Goal: Information Seeking & Learning: Learn about a topic

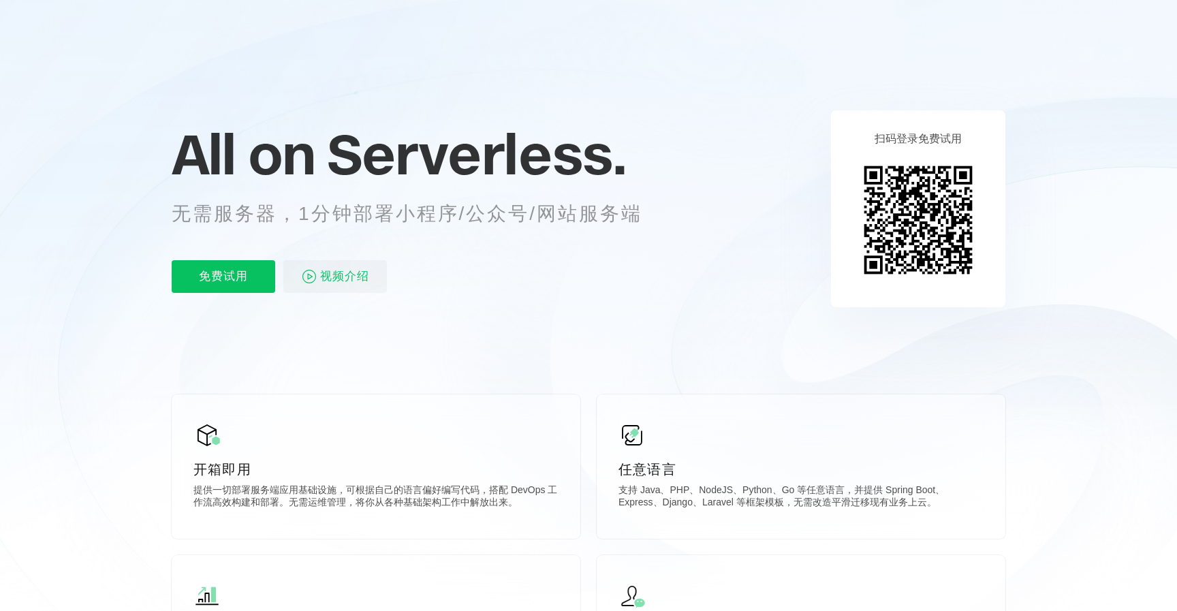
scroll to position [61, 0]
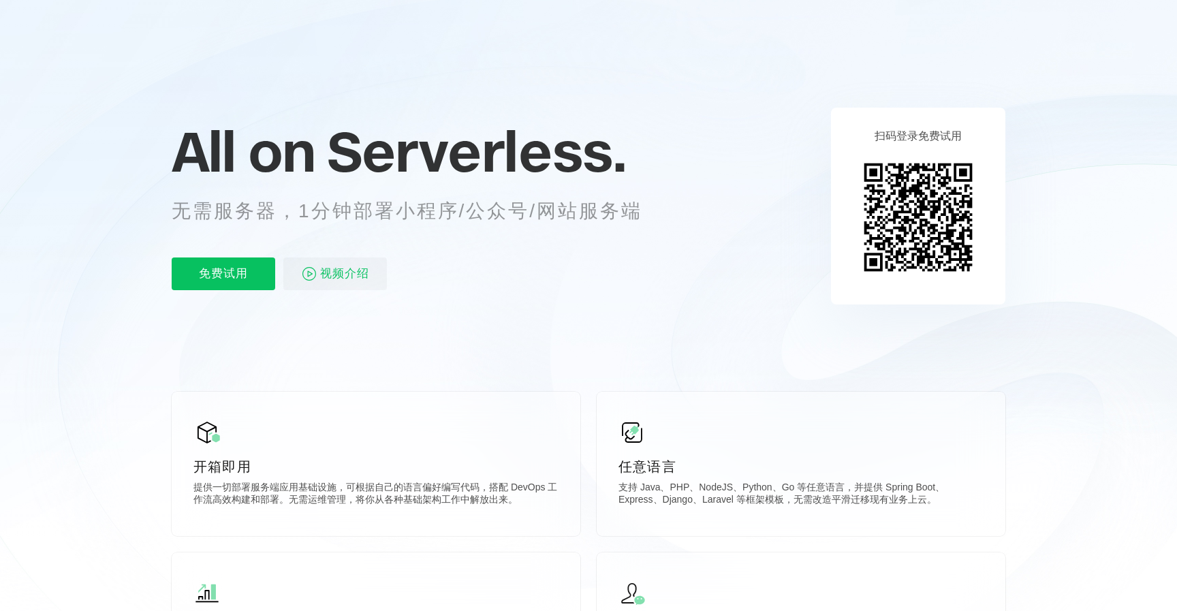
click at [253, 210] on p "无需服务器，1分钟部署小程序/公众号/网站服务端" at bounding box center [420, 210] width 496 height 27
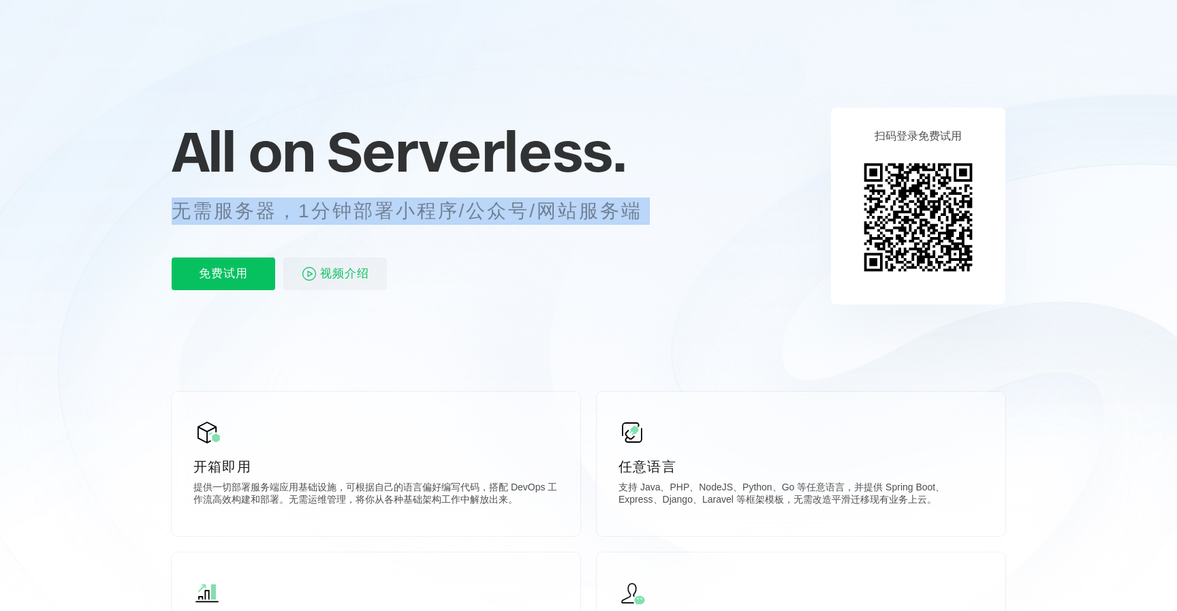
click at [253, 210] on p "无需服务器，1分钟部署小程序/公众号/网站服务端" at bounding box center [420, 210] width 496 height 27
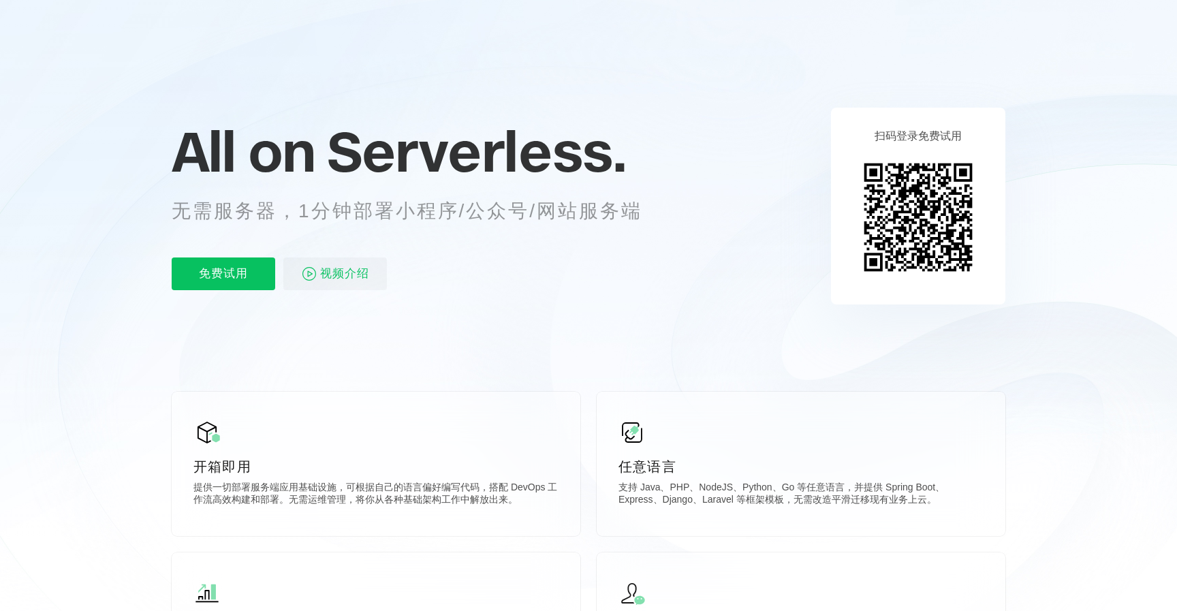
click at [253, 210] on p "无需服务器，1分钟部署小程序/公众号/网站服务端" at bounding box center [420, 210] width 496 height 27
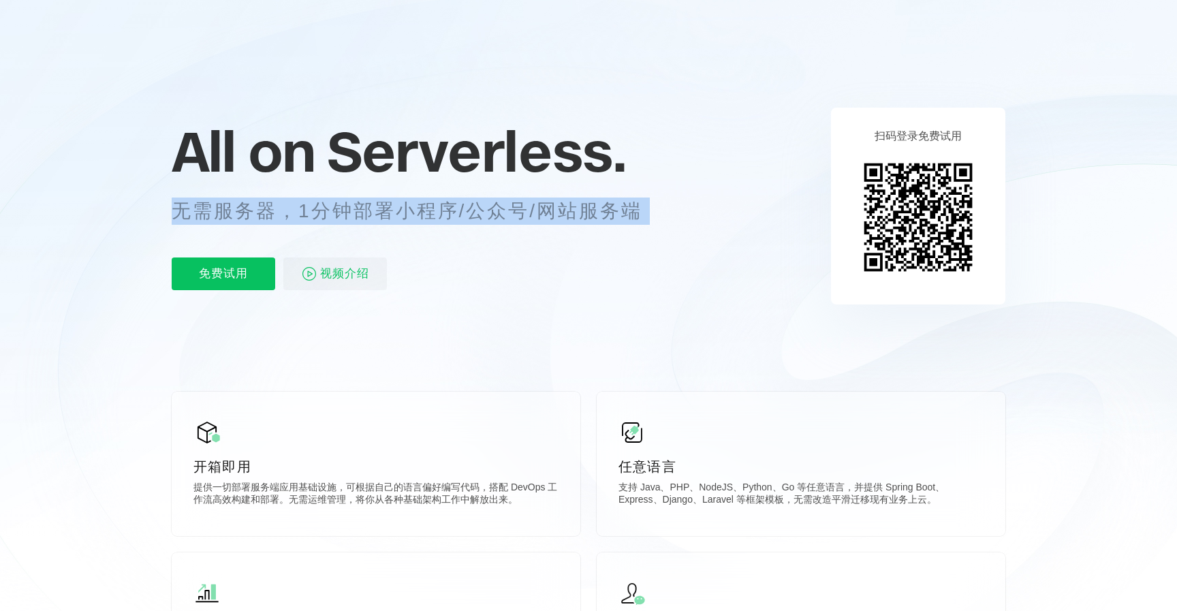
click at [253, 210] on p "无需服务器，1分钟部署小程序/公众号/网站服务端" at bounding box center [420, 210] width 496 height 27
click at [392, 210] on p "无需服务器，1分钟部署小程序/公众号/网站服务端" at bounding box center [420, 210] width 496 height 27
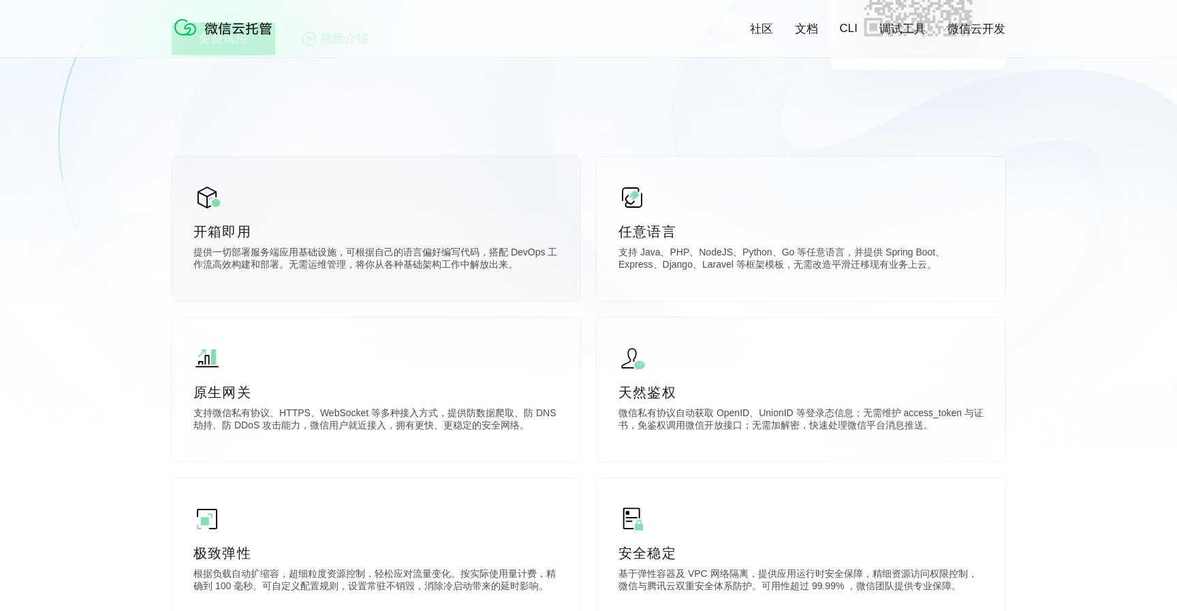
scroll to position [298, 0]
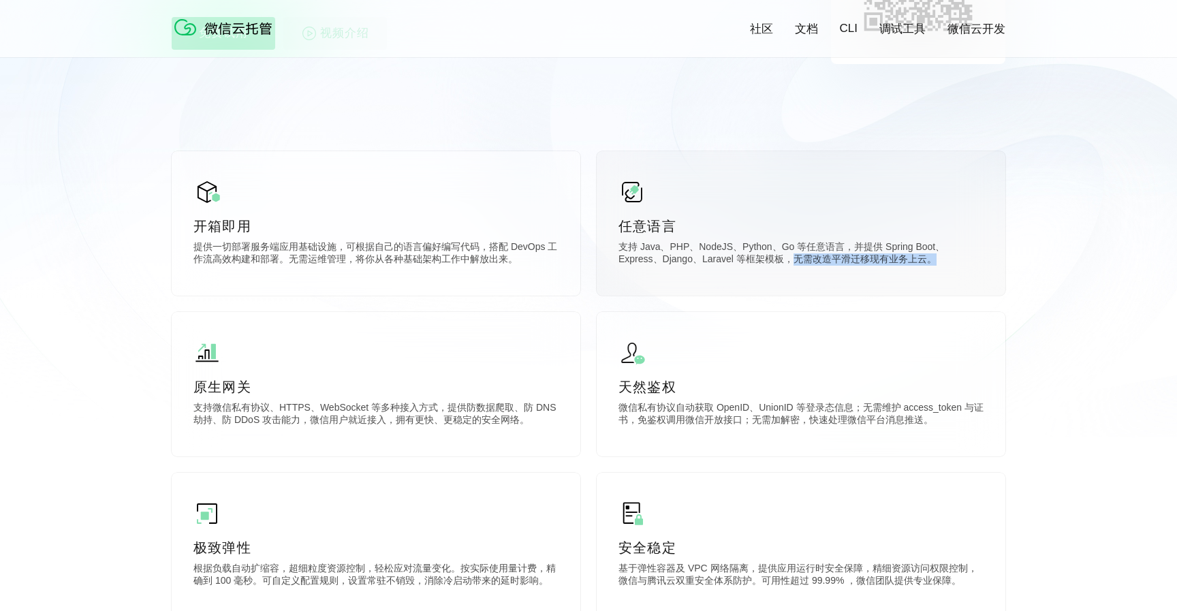
drag, startPoint x: 797, startPoint y: 264, endPoint x: 941, endPoint y: 264, distance: 143.7
click at [940, 264] on p "支持 Java、PHP、NodeJS、Python、Go 等任意语言，并提供 Spring Boot、Express、Django、Laravel 等框架模板…" at bounding box center [800, 254] width 365 height 27
click at [793, 270] on div "任意语言 支持 Java、PHP、NodeJS、Python、Go 等任意语言，并提供 Spring Boot、Express、Django、Laravel …" at bounding box center [800, 223] width 409 height 144
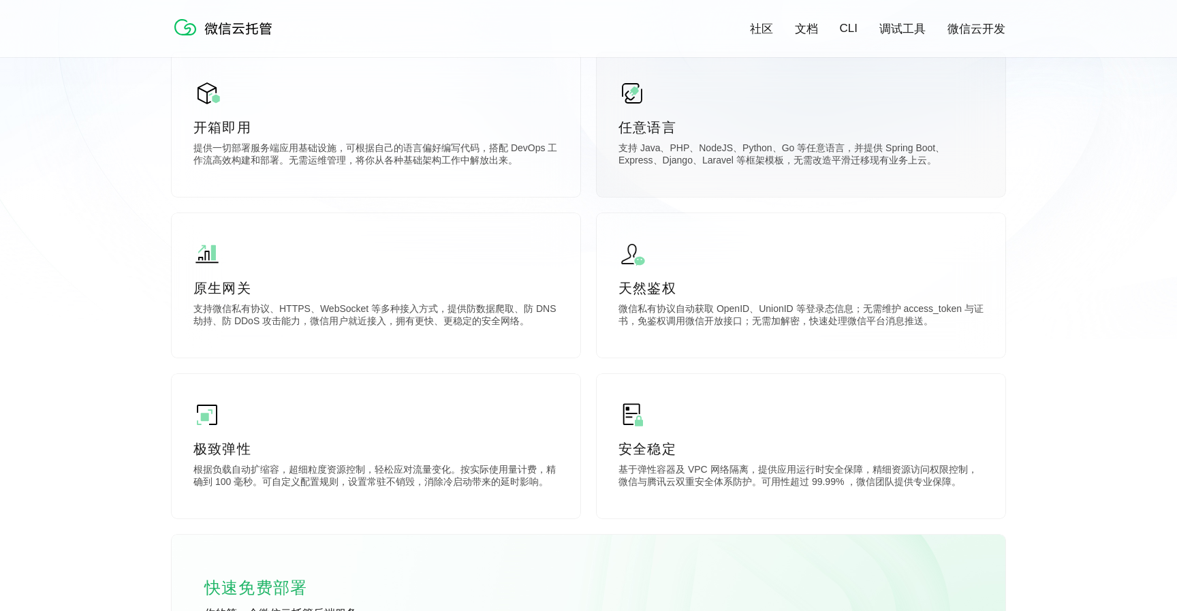
scroll to position [398, 0]
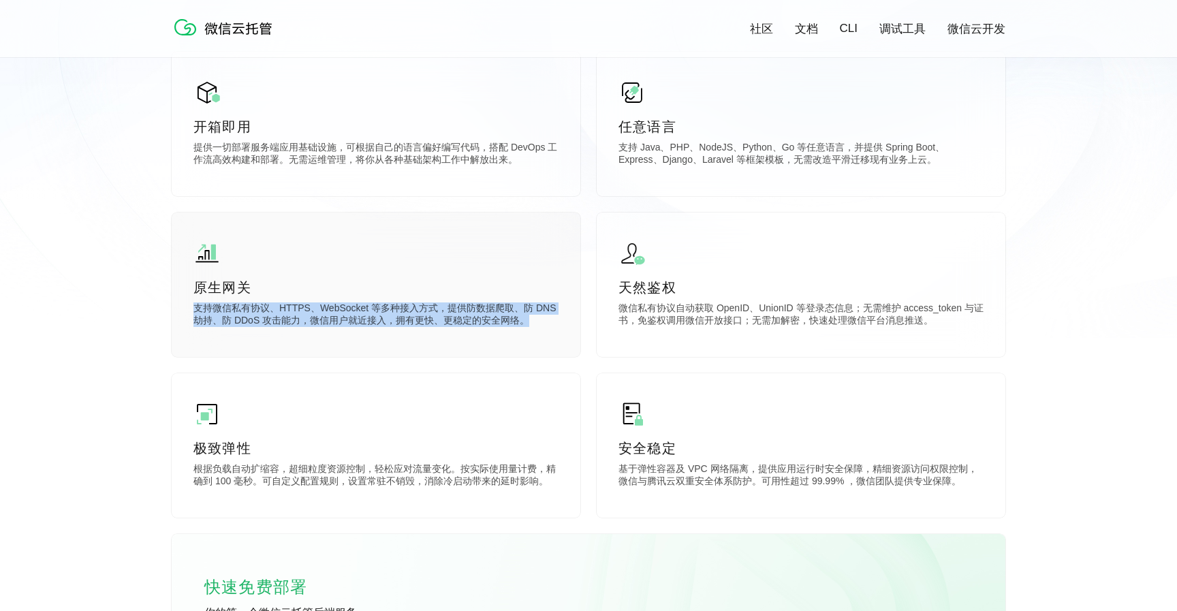
drag, startPoint x: 195, startPoint y: 313, endPoint x: 400, endPoint y: 336, distance: 206.3
click at [398, 334] on div "原生网关 支持微信私有协议、HTTPS、WebSocket 等多种接入方式，提供防数据爬取、防 DNS 劫持、防 DDoS 攻击能力，微信用户就近接入，拥有更…" at bounding box center [376, 284] width 409 height 144
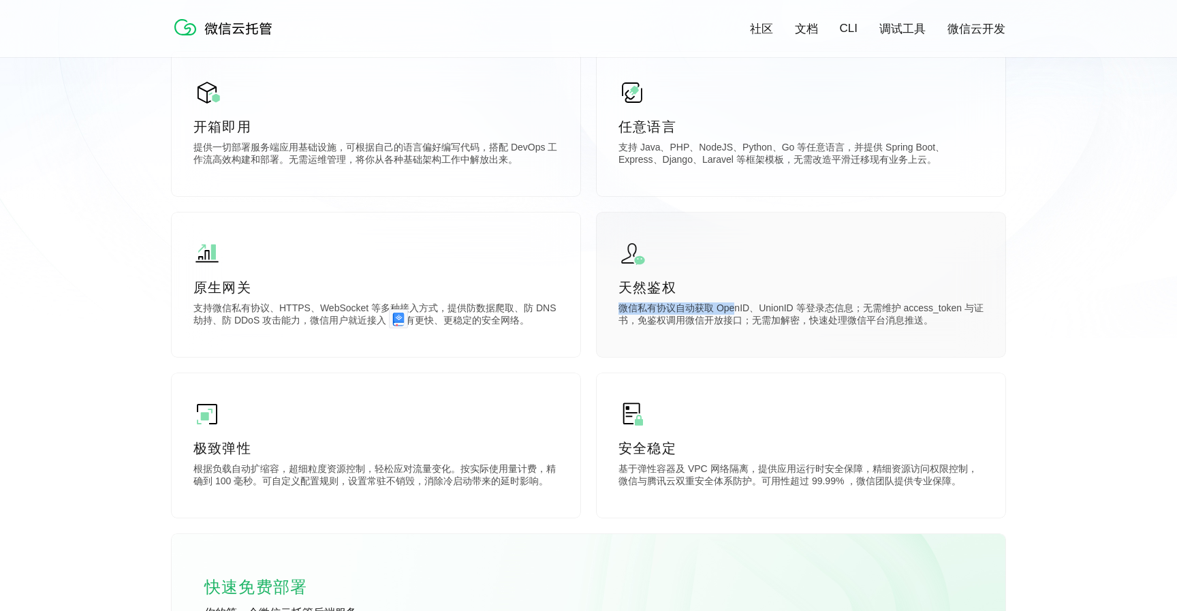
drag, startPoint x: 611, startPoint y: 315, endPoint x: 735, endPoint y: 314, distance: 123.2
click at [735, 314] on div "天然鉴权 微信私有协议自动获取 OpenID、UnionID 等登录态信息；无需维护 access_token 与证书，免鉴权调用微信开放接口；无需加解密，快…" at bounding box center [800, 284] width 409 height 144
click at [927, 320] on p "微信私有协议自动获取 OpenID、UnionID 等登录态信息；无需维护 access_token 与证书，免鉴权调用微信开放接口；无需加解密，快速处理微信…" at bounding box center [800, 315] width 365 height 27
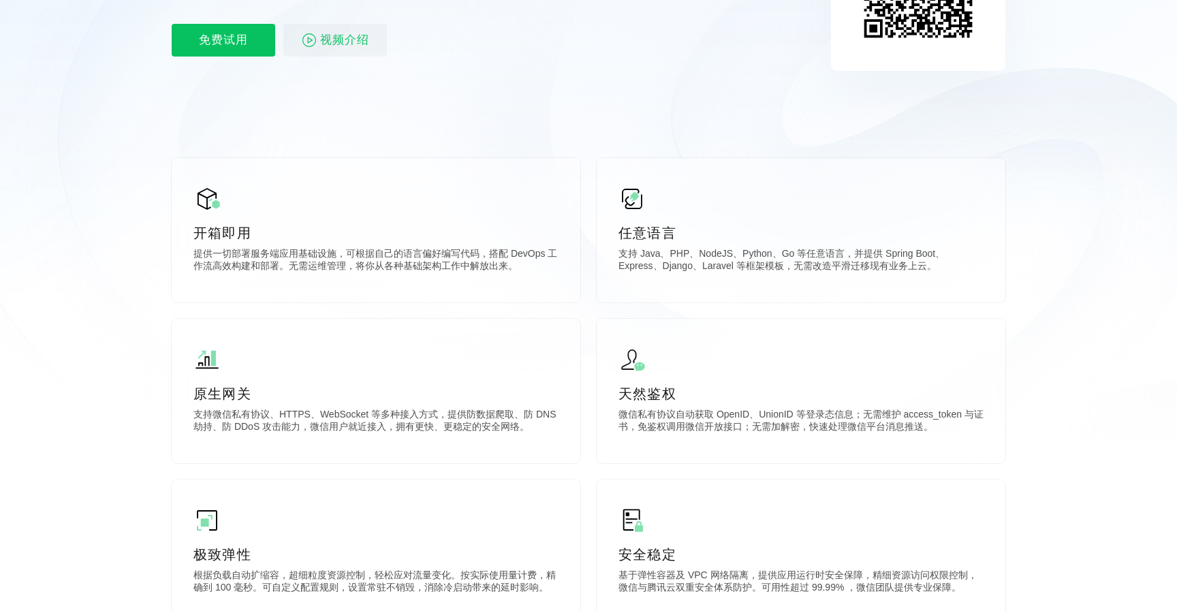
scroll to position [0, 0]
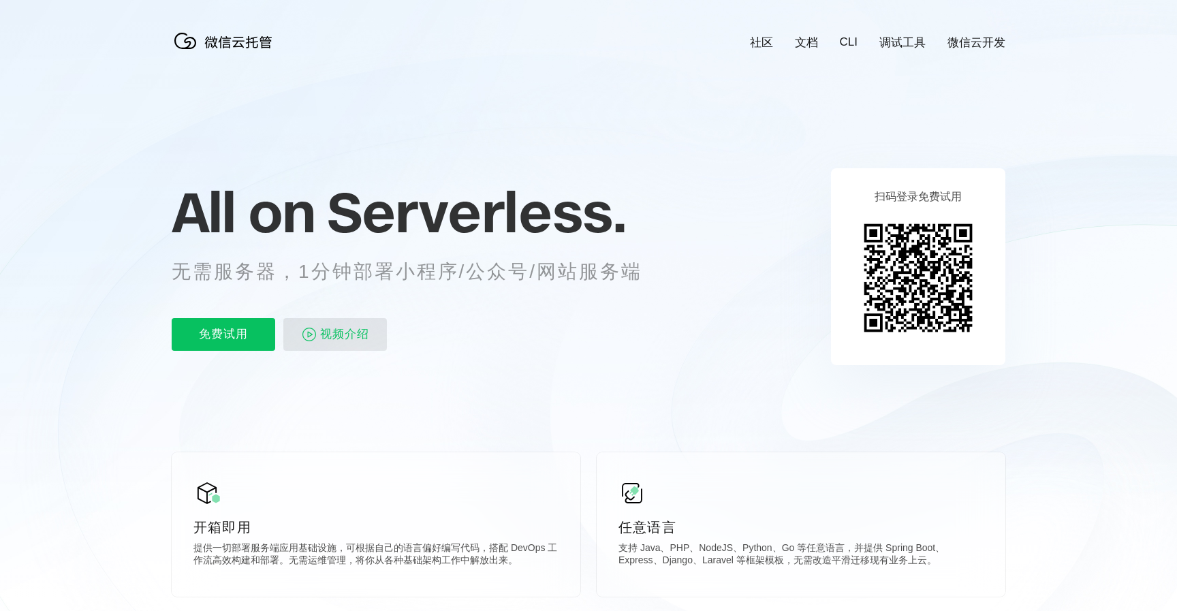
click at [346, 335] on span "视频介绍" at bounding box center [344, 334] width 49 height 33
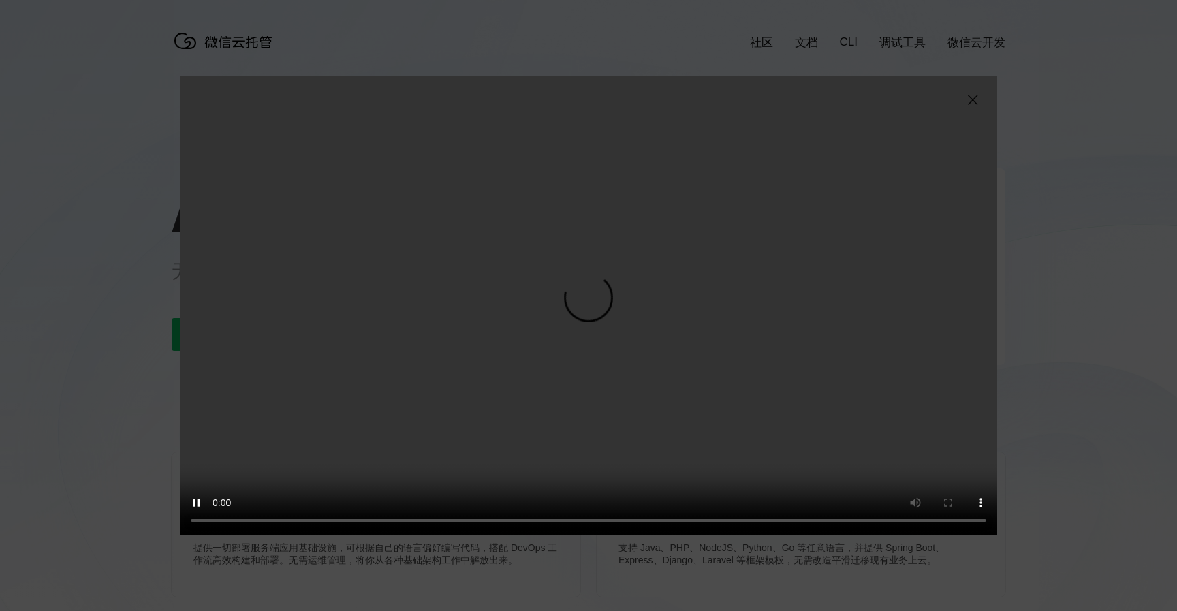
click at [556, 212] on video "抱歉，您的浏览器暂不支持播放此视频" at bounding box center [588, 306] width 817 height 460
click at [690, 269] on video "抱歉，您的浏览器暂不支持播放此视频" at bounding box center [588, 306] width 817 height 460
click at [684, 238] on video "抱歉，您的浏览器暂不支持播放此视频" at bounding box center [588, 306] width 817 height 460
click at [556, 394] on video "抱歉，您的浏览器暂不支持播放此视频" at bounding box center [588, 306] width 817 height 460
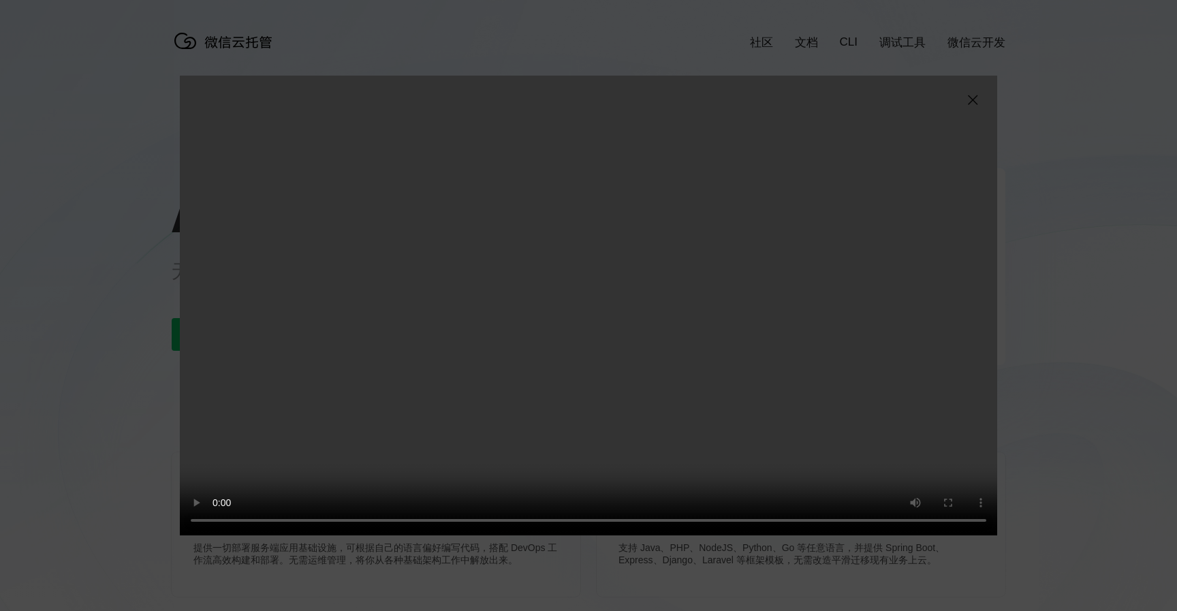
click at [556, 394] on video "抱歉，您的浏览器暂不支持播放此视频" at bounding box center [588, 306] width 817 height 460
click at [559, 394] on video "抱歉，您的浏览器暂不支持播放此视频" at bounding box center [588, 306] width 817 height 460
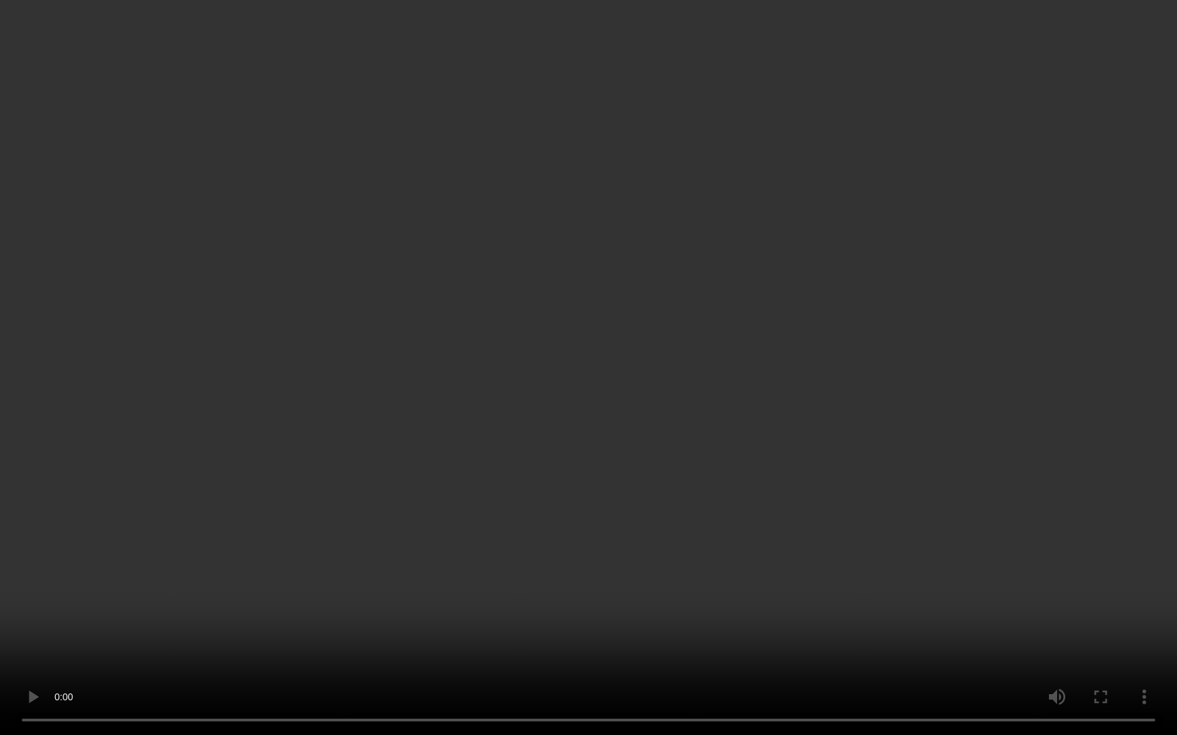
click at [803, 446] on video "抱歉，您的浏览器暂不支持播放此视频" at bounding box center [588, 367] width 1177 height 735
click at [645, 222] on video "抱歉，您的浏览器暂不支持播放此视频" at bounding box center [588, 367] width 1177 height 735
click at [911, 316] on video "抱歉，您的浏览器暂不支持播放此视频" at bounding box center [588, 367] width 1177 height 735
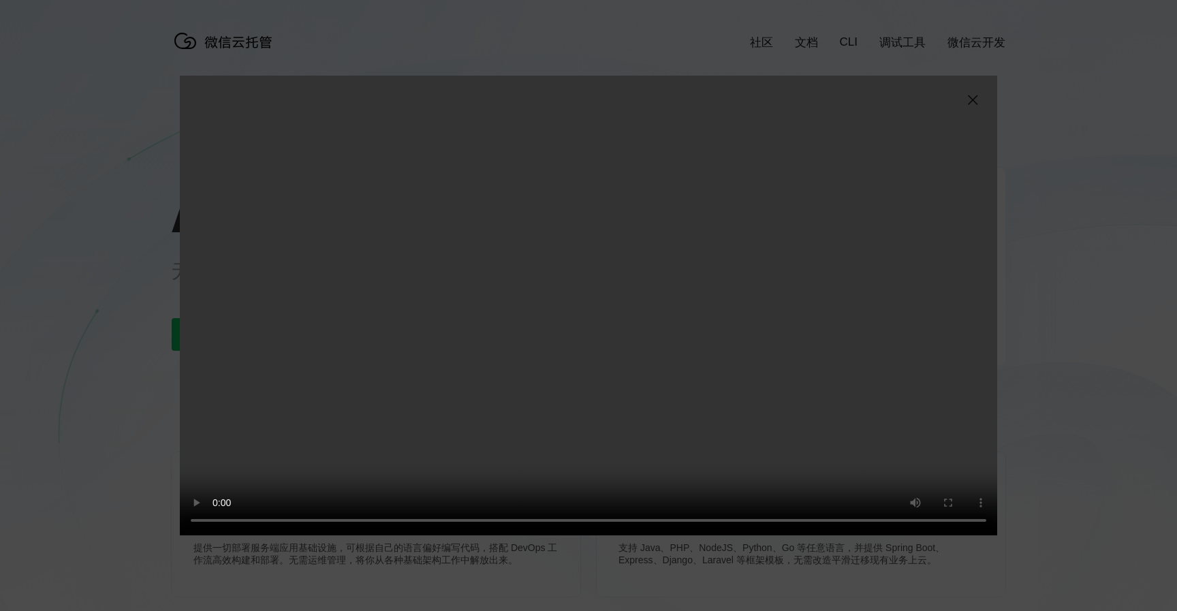
click at [973, 95] on img at bounding box center [972, 100] width 16 height 16
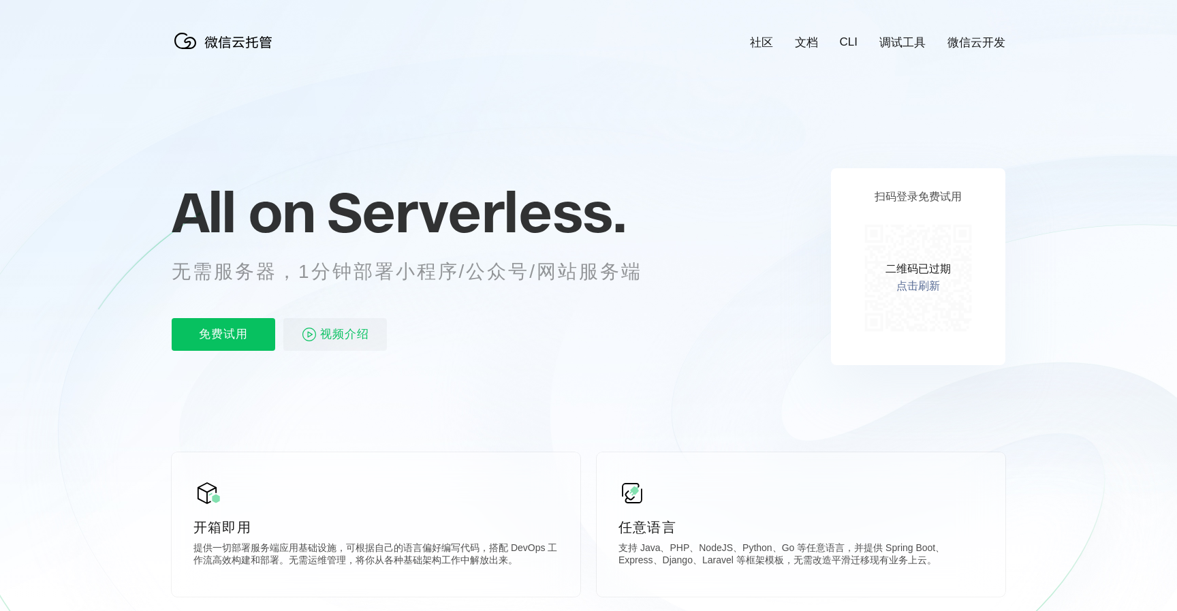
click at [911, 35] on link "调试工具" at bounding box center [902, 43] width 46 height 16
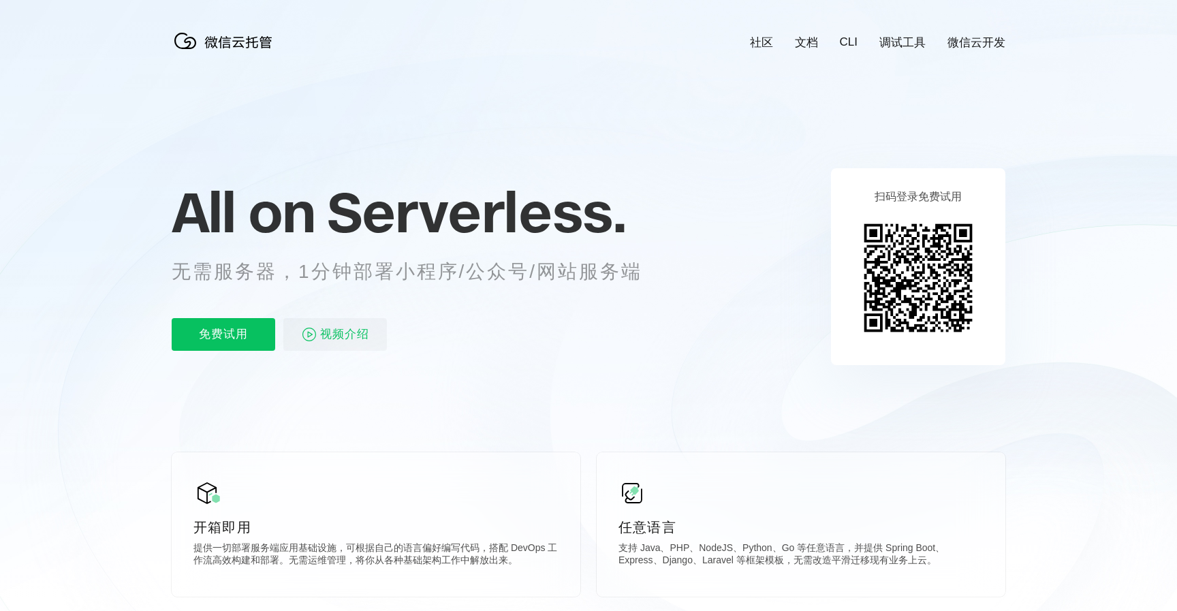
click at [983, 44] on link "微信云开发" at bounding box center [976, 43] width 58 height 16
